Goal: Task Accomplishment & Management: Manage account settings

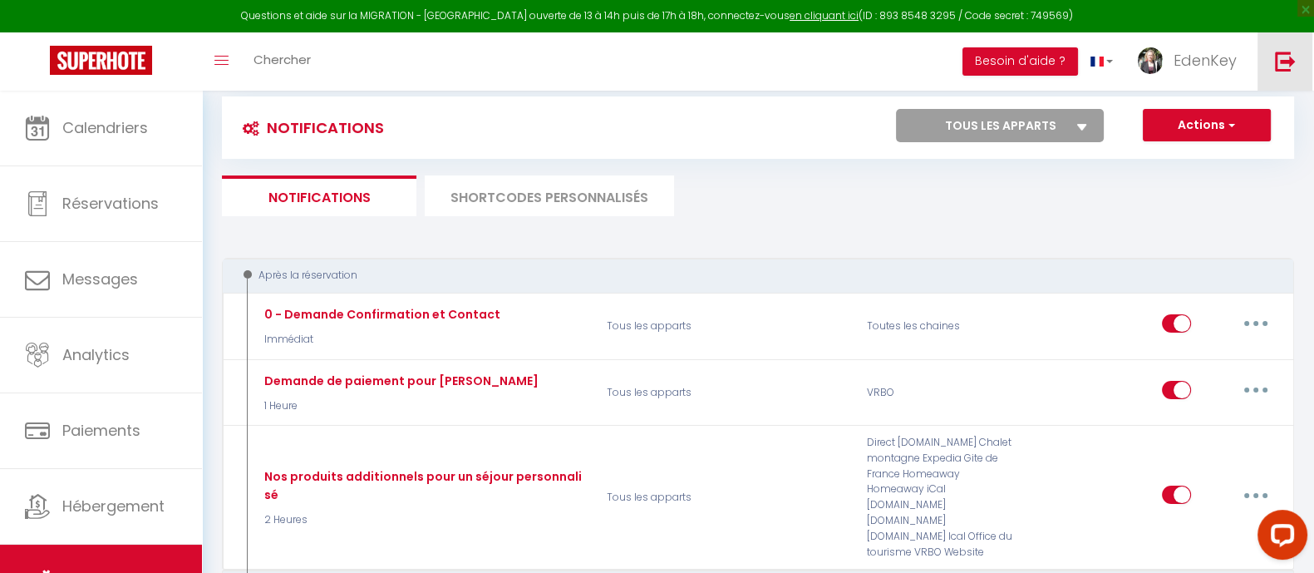
click at [1288, 64] on img at bounding box center [1285, 61] width 21 height 21
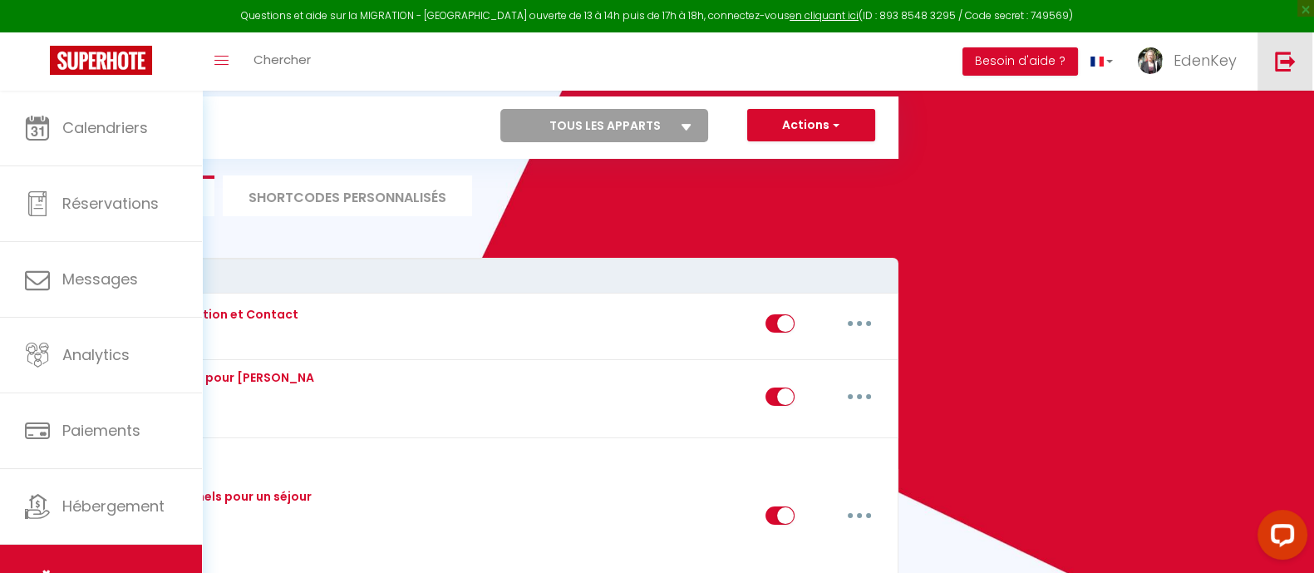
scroll to position [25, 0]
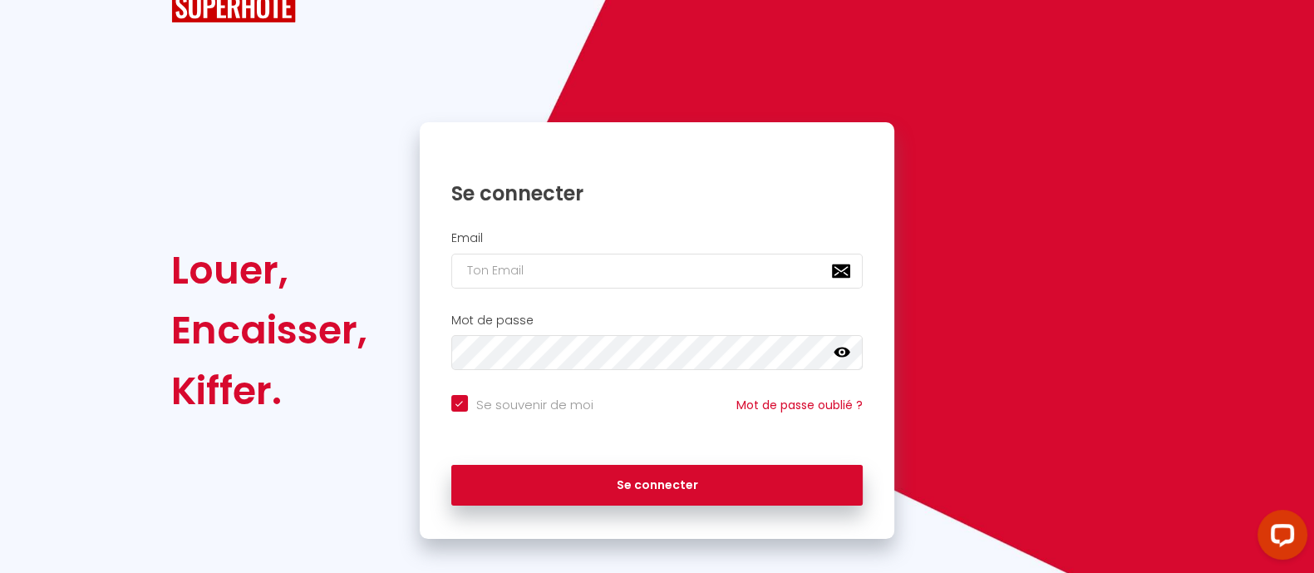
checkbox input "true"
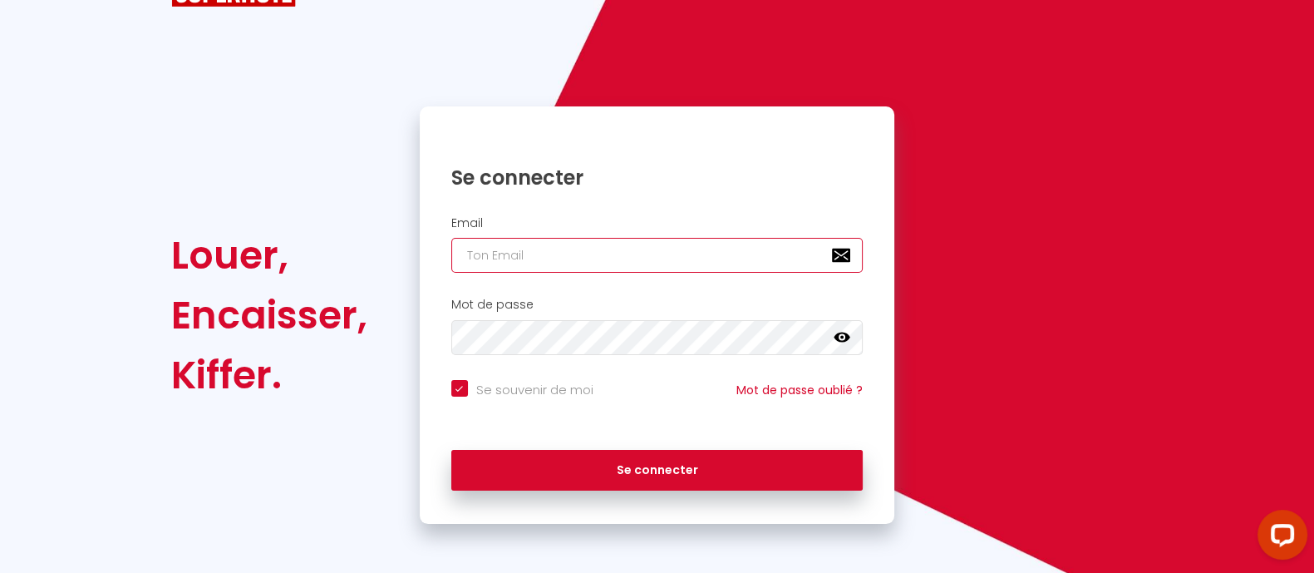
click at [486, 259] on input "email" at bounding box center [657, 255] width 412 height 35
type input "Défault"
checkbox input "true"
drag, startPoint x: 520, startPoint y: 247, endPoint x: 370, endPoint y: 288, distance: 155.3
click at [370, 288] on div "Louer, Encaisser, Kiffer. Se connecter Email Défault Mot de passe false Se souv…" at bounding box center [657, 314] width 994 height 417
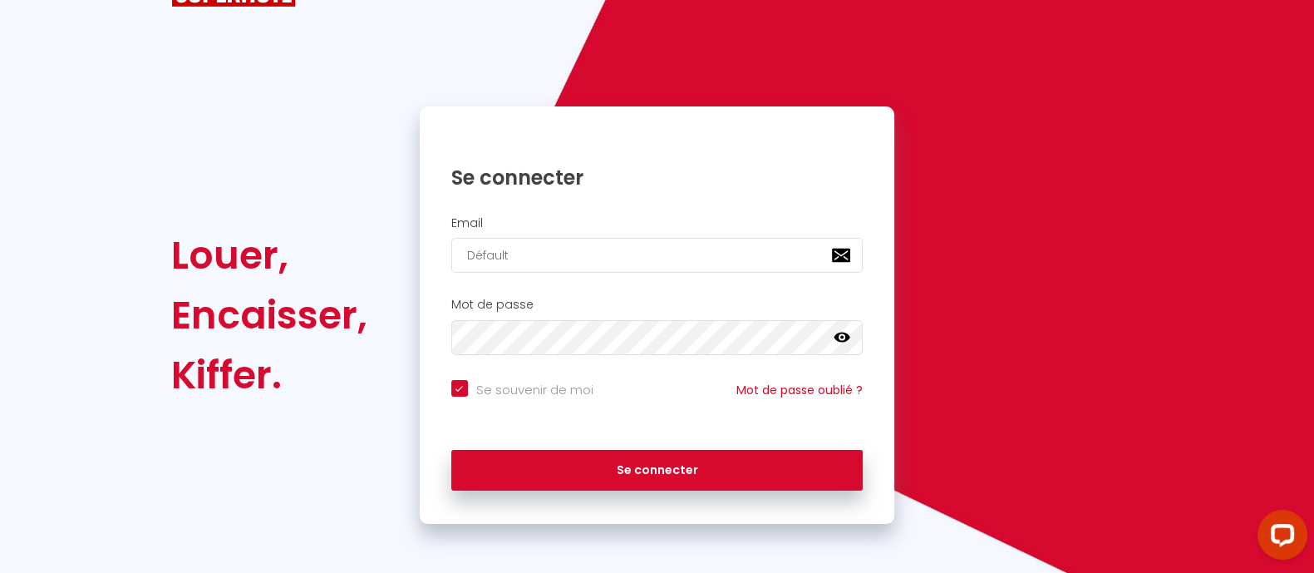
type input "[EMAIL_ADDRESS][DOMAIN_NAME]"
checkbox input "true"
type input "[EMAIL_ADDRESS][DOMAIN_NAME]"
click at [451, 450] on button "Se connecter" at bounding box center [657, 471] width 412 height 42
checkbox input "true"
